Goal: Check status: Check status

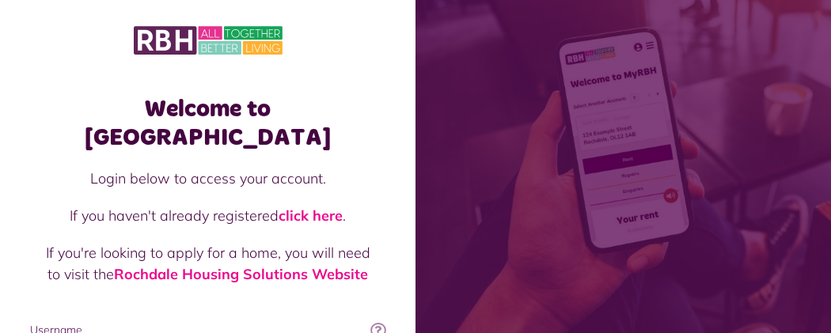
type input "**********"
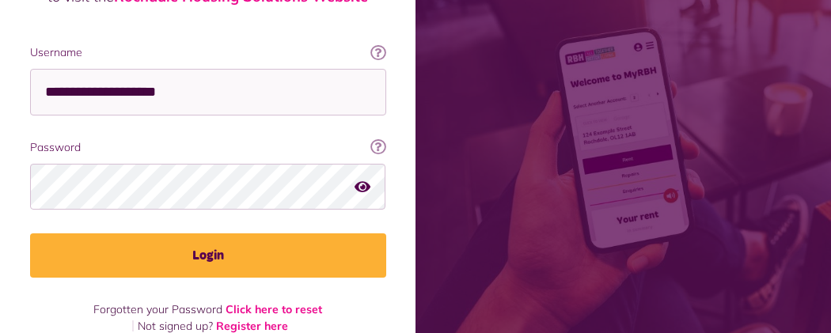
scroll to position [280, 0]
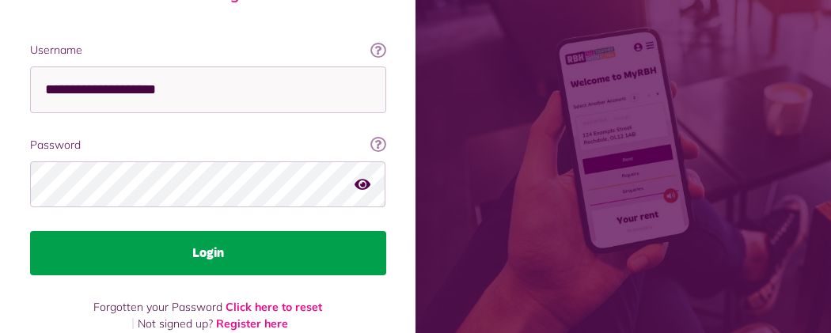
click at [386, 231] on button "Login" at bounding box center [208, 253] width 356 height 44
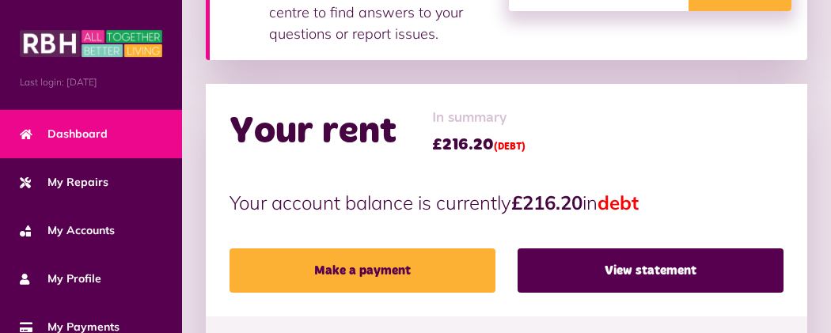
scroll to position [474, 0]
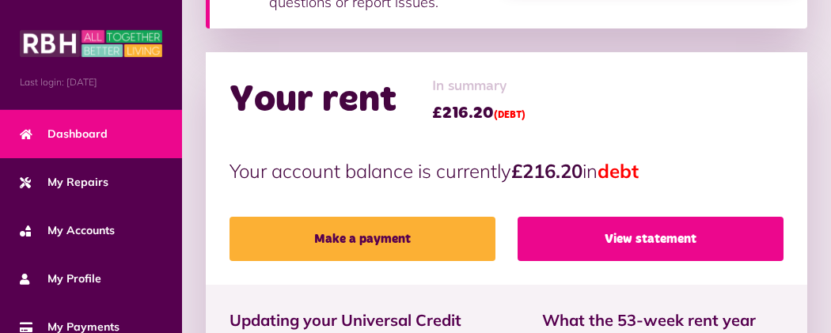
click at [609, 217] on link "View statement" at bounding box center [651, 239] width 266 height 44
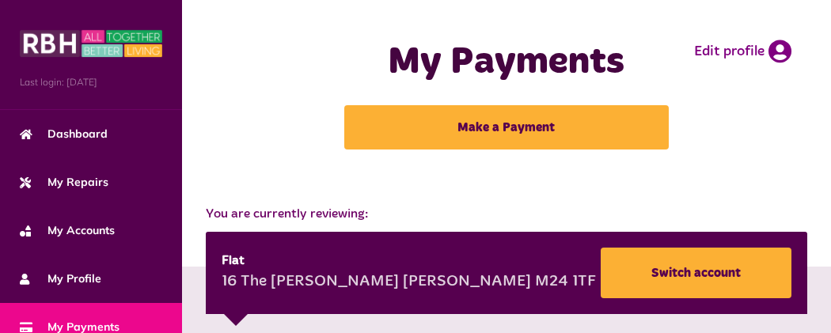
click at [0, 0] on button "Menu" at bounding box center [0, 0] width 0 height 0
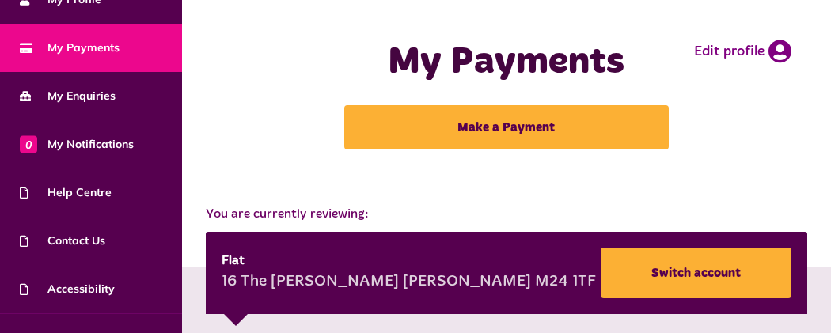
scroll to position [300, 0]
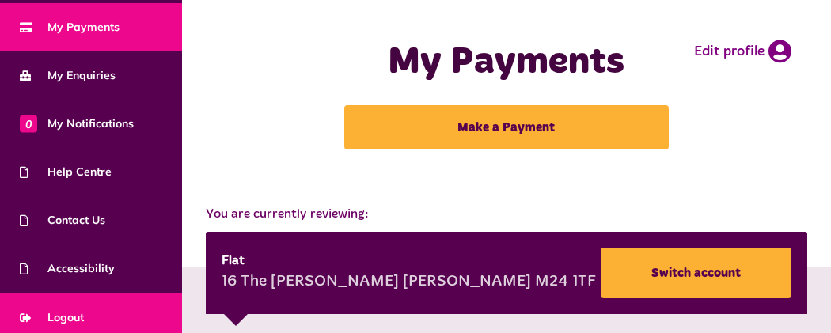
click at [148, 321] on link "Logout" at bounding box center [91, 318] width 182 height 48
